Goal: Find specific page/section: Locate a particular part of the current website

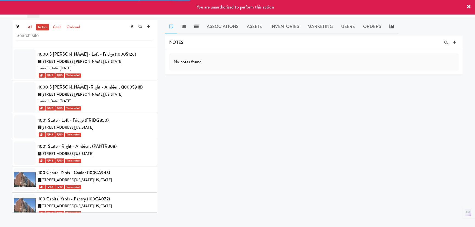
scroll to position [10709, 0]
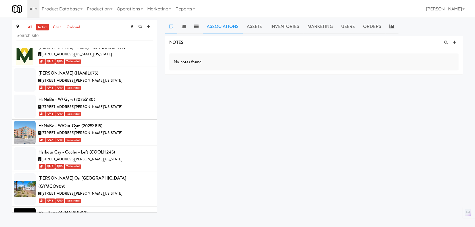
click at [223, 27] on link "Associations" at bounding box center [223, 27] width 40 height 14
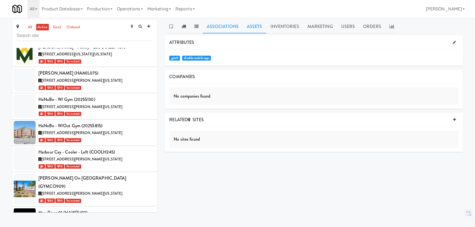
click at [255, 25] on link "Assets" at bounding box center [255, 27] width 24 height 14
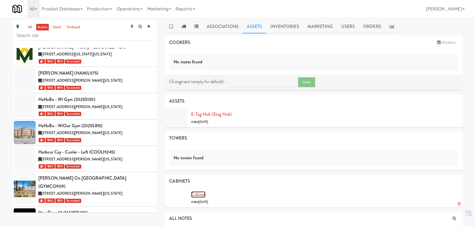
click at [200, 195] on link "Cabinet" at bounding box center [198, 194] width 14 height 6
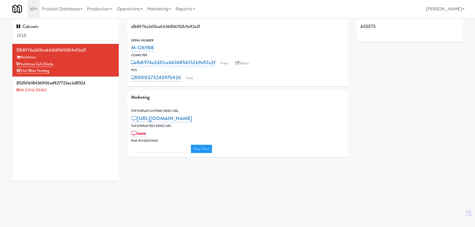
type input "3"
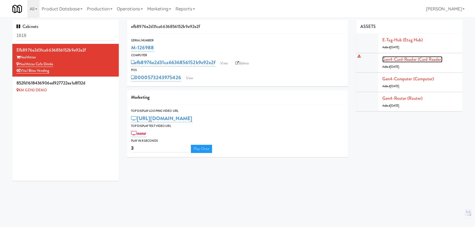
click at [417, 61] on link "Gen4-card-reader (Card Reader)" at bounding box center [412, 59] width 60 height 6
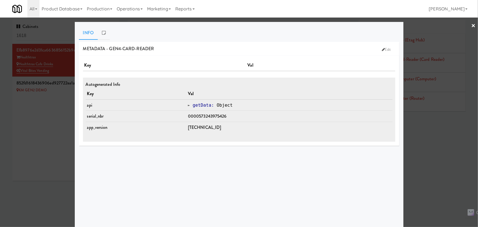
click at [434, 159] on div at bounding box center [239, 113] width 478 height 227
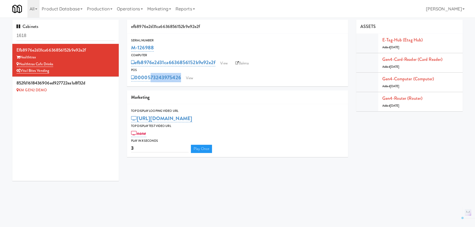
drag, startPoint x: 187, startPoint y: 82, endPoint x: 150, endPoint y: 82, distance: 37.3
click at [150, 82] on div "Serial Number M-126988 Computer efb8976e2d31ca6636856152b9e92e2f View Balena PO…" at bounding box center [237, 60] width 221 height 53
copy div "573243975426 View"
